Goal: Navigation & Orientation: Find specific page/section

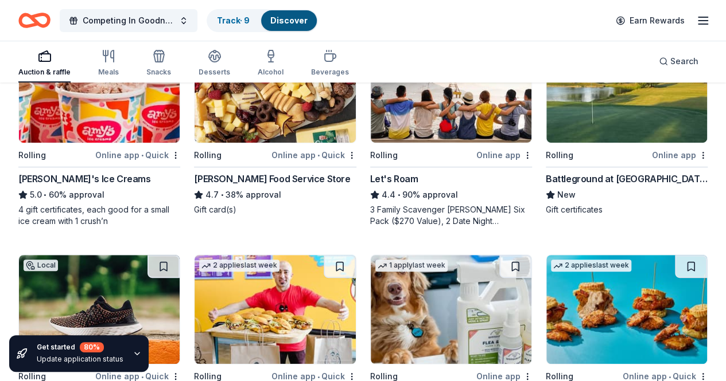
scroll to position [178, 0]
click at [191, 22] on button "Competing In Goodness" at bounding box center [129, 20] width 138 height 23
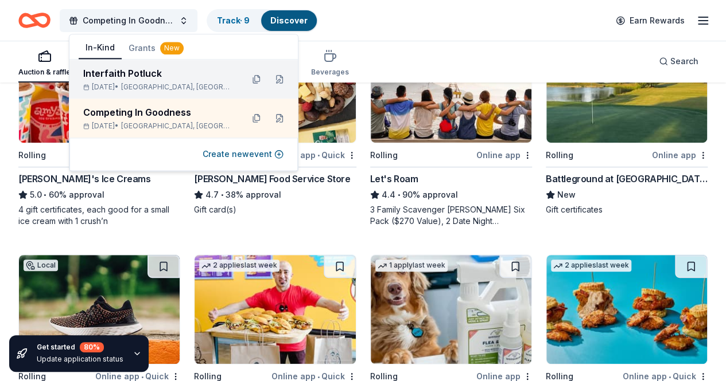
click at [146, 84] on span "Houston, TX" at bounding box center [177, 87] width 112 height 9
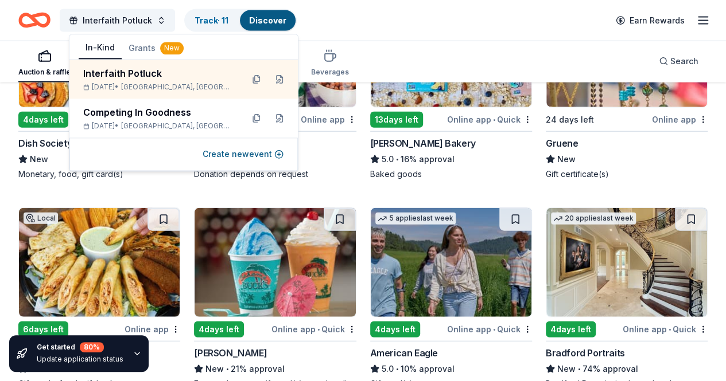
scroll to position [1321, 0]
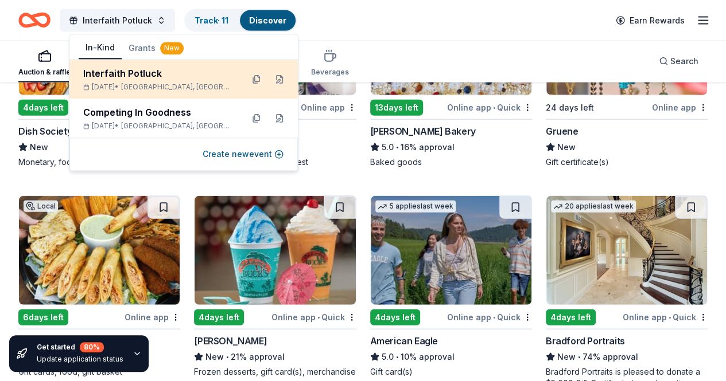
click at [191, 79] on div "Interfaith Potluck" at bounding box center [158, 74] width 150 height 14
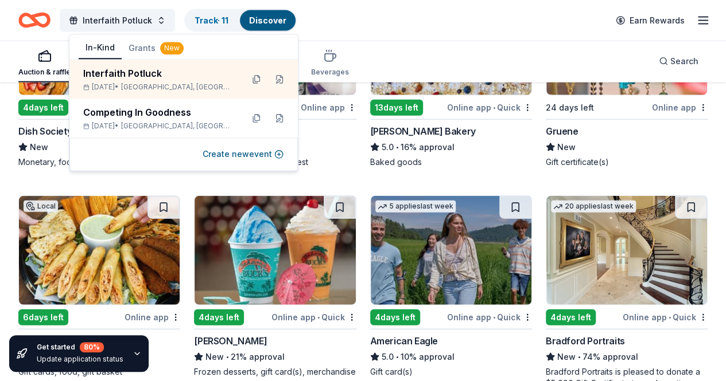
click at [415, 33] on div "Interfaith Potluck Track · 11 Discover Earn Rewards" at bounding box center [362, 20] width 689 height 27
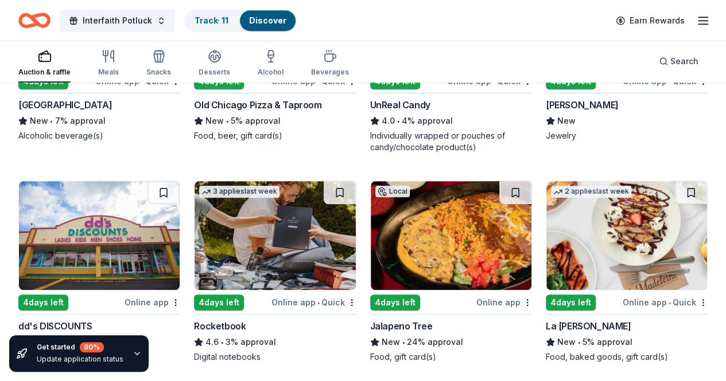
scroll to position [4804, 0]
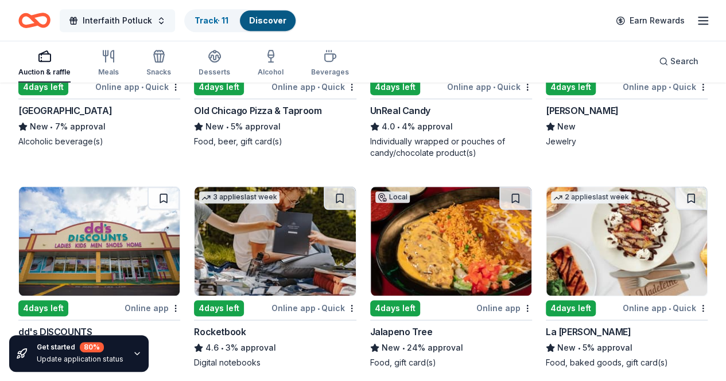
click at [121, 18] on span "Interfaith Potluck" at bounding box center [117, 21] width 69 height 14
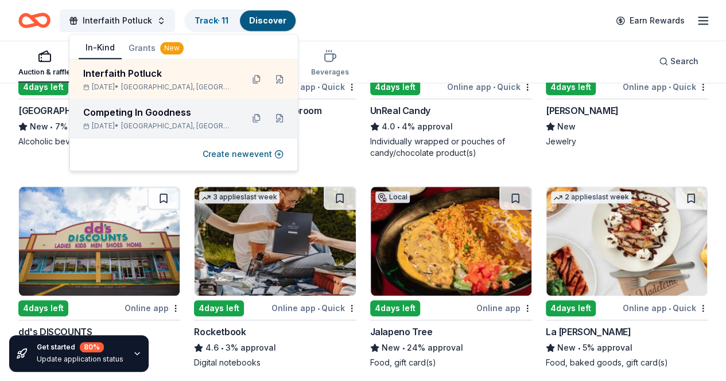
click at [122, 126] on div "Oct 19, 2025 • Houston, TX" at bounding box center [158, 126] width 150 height 9
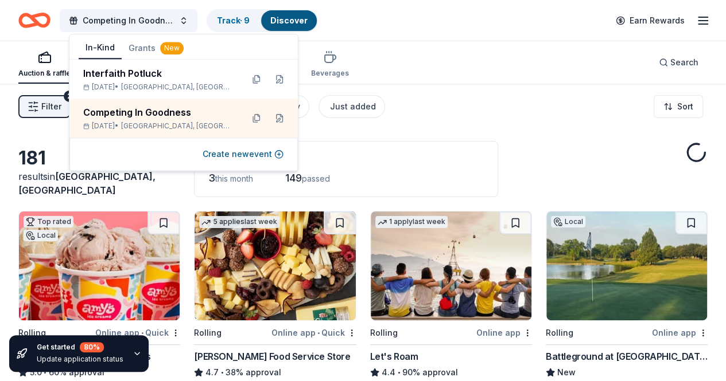
click at [438, 167] on div "Application deadlines 3 this month 149 passed" at bounding box center [346, 169] width 304 height 56
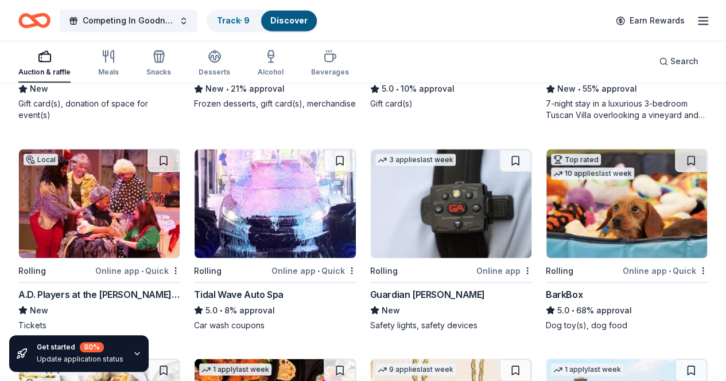
scroll to position [999, 0]
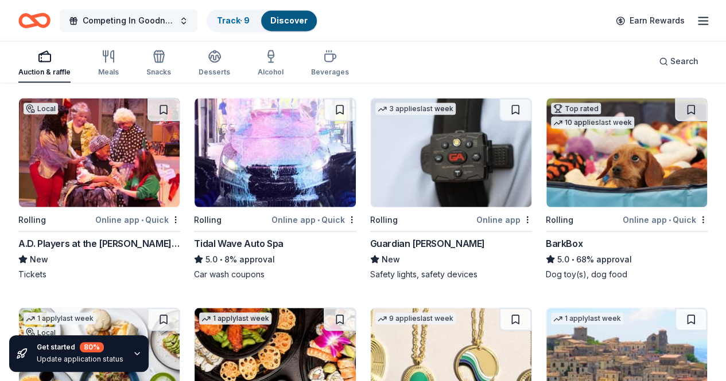
click at [188, 17] on button "Competing In Goodness" at bounding box center [129, 20] width 138 height 23
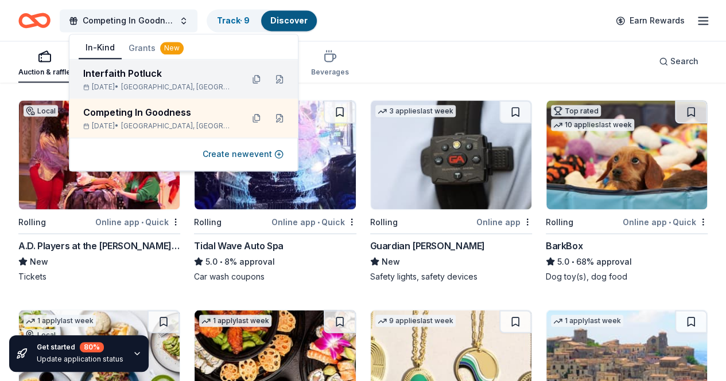
scroll to position [996, 0]
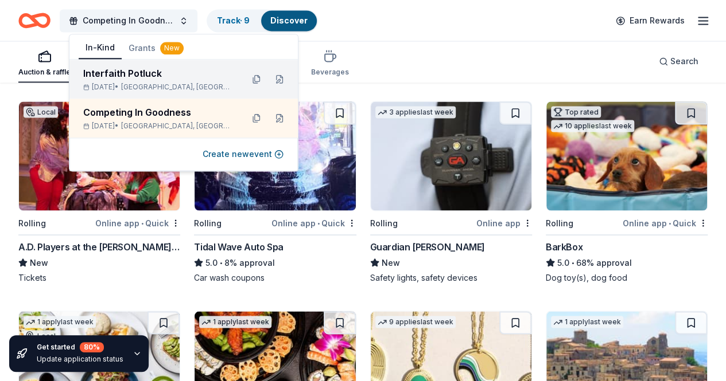
click at [122, 79] on div "Interfaith Potluck" at bounding box center [158, 74] width 150 height 14
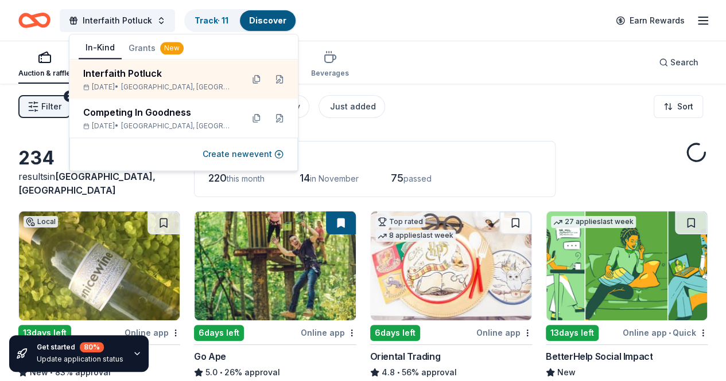
click at [276, 19] on link "Discover" at bounding box center [267, 20] width 37 height 10
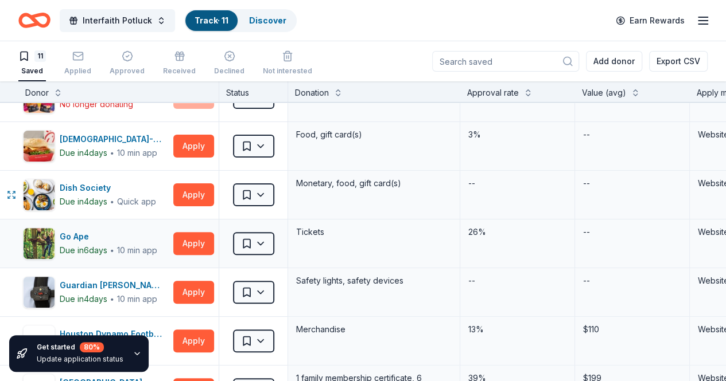
scroll to position [124, 0]
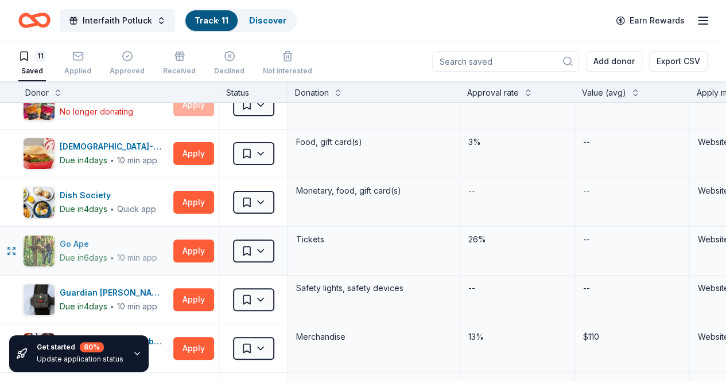
click at [106, 243] on div "Go Ape" at bounding box center [109, 244] width 98 height 14
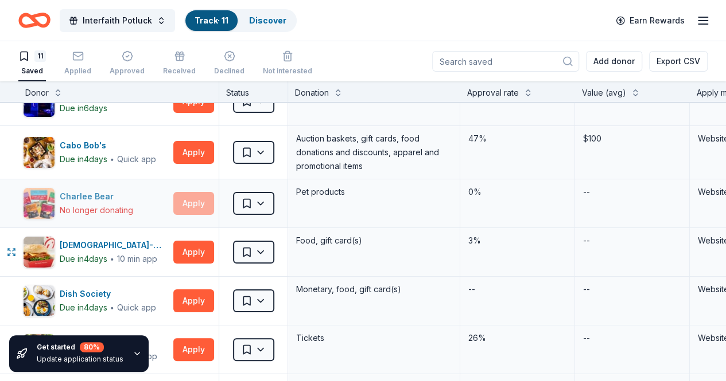
scroll to position [0, 0]
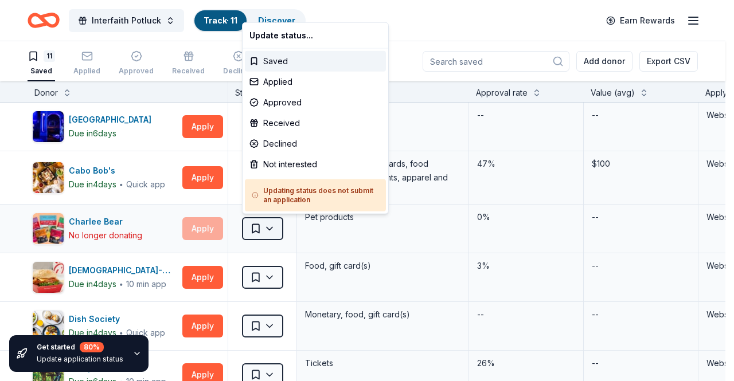
click at [266, 224] on html "Interfaith Potluck Track · 11 Discover Earn Rewards 11 Saved Applied Approved R…" at bounding box center [367, 190] width 734 height 381
click at [277, 59] on div "Saved" at bounding box center [315, 61] width 141 height 21
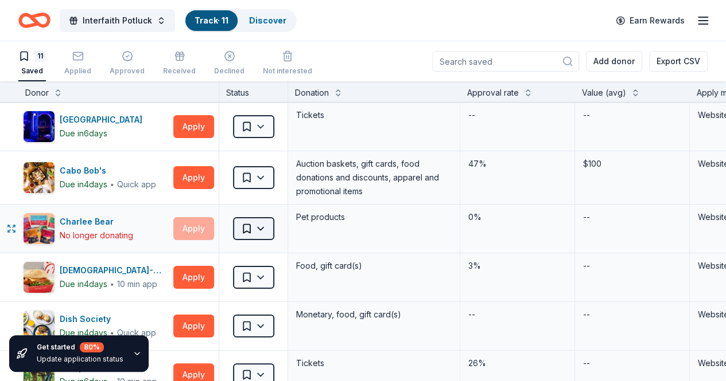
click at [257, 228] on html "Interfaith Potluck Track · 11 Discover Earn Rewards 11 Saved Applied Approved R…" at bounding box center [363, 190] width 726 height 381
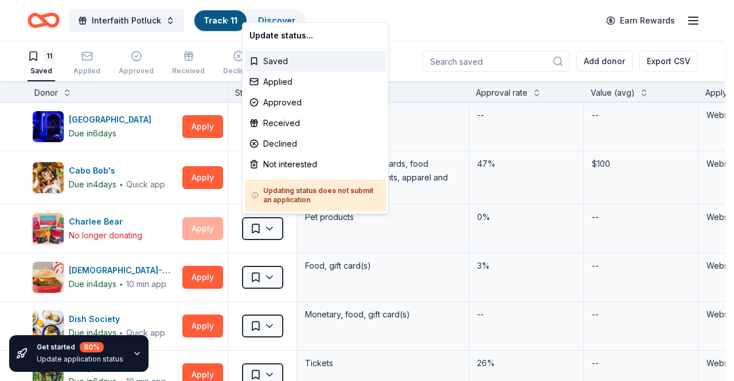
click at [275, 230] on html "Interfaith Potluck Track · 11 Discover Earn Rewards 11 Saved Applied Approved R…" at bounding box center [367, 190] width 734 height 381
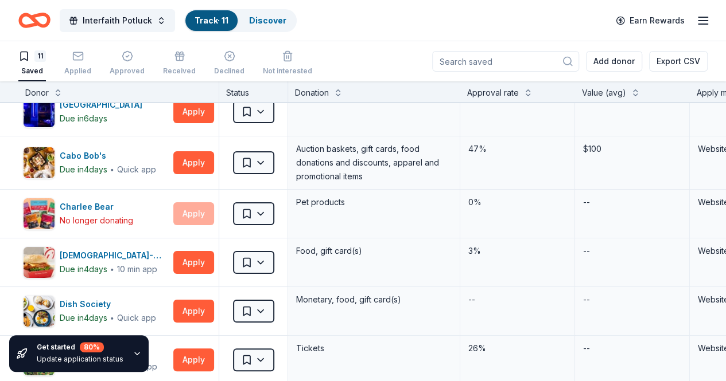
scroll to position [21, 0]
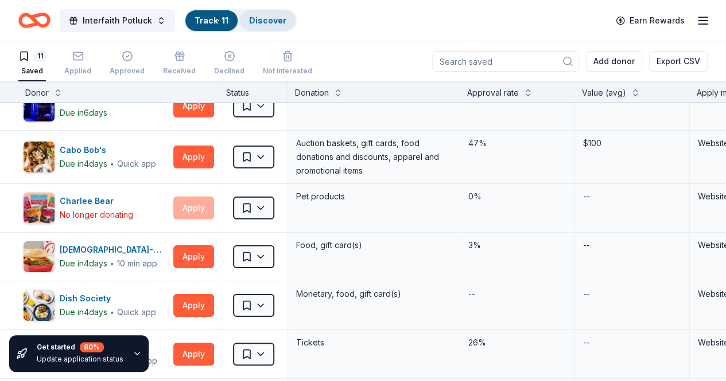
click at [260, 20] on link "Discover" at bounding box center [267, 20] width 37 height 10
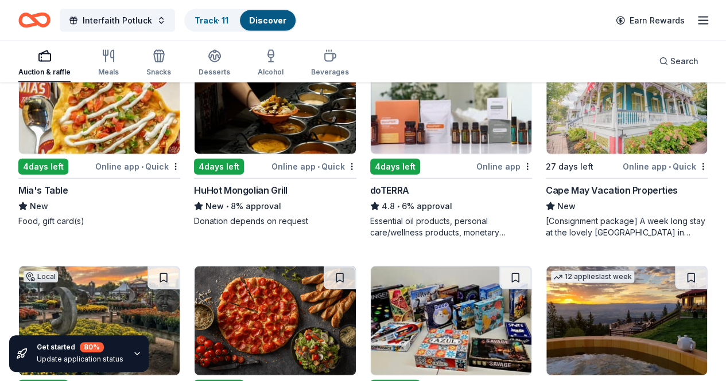
scroll to position [3432, 0]
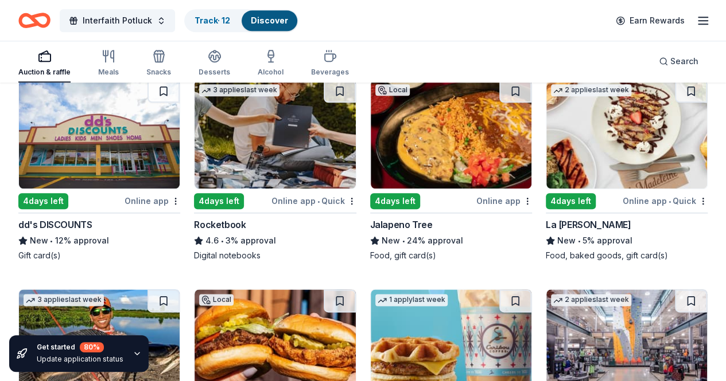
scroll to position [4911, 0]
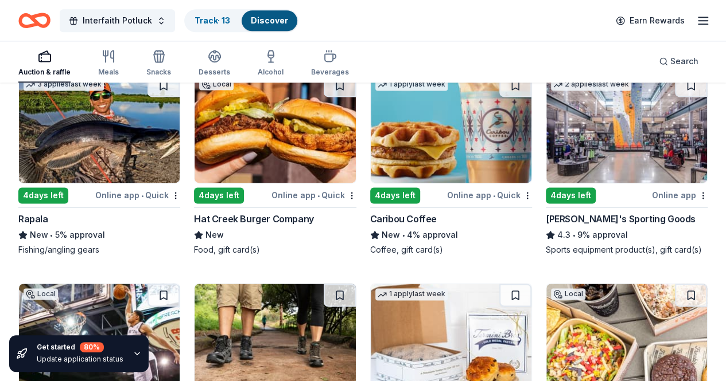
scroll to position [5118, 0]
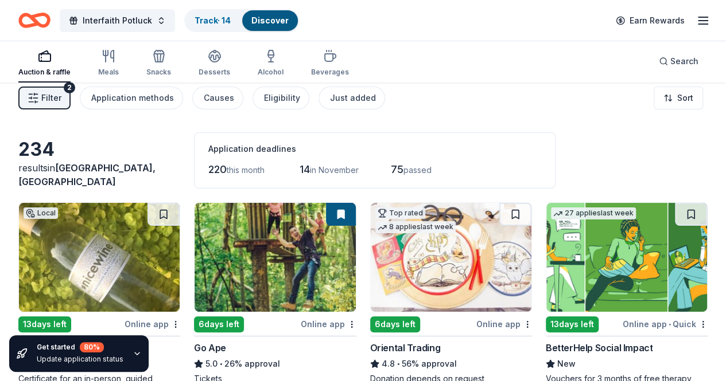
scroll to position [0, 0]
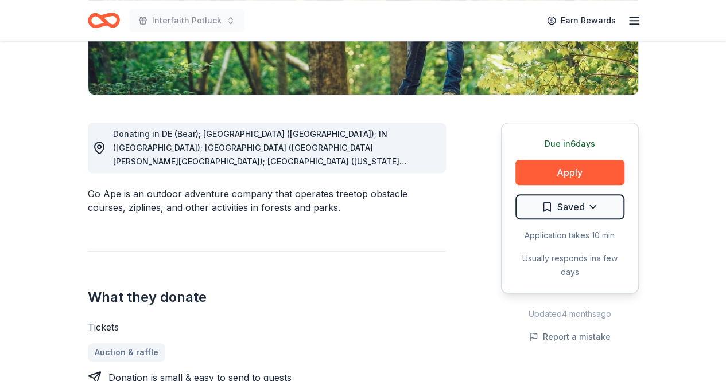
scroll to position [254, 0]
